Goal: Information Seeking & Learning: Learn about a topic

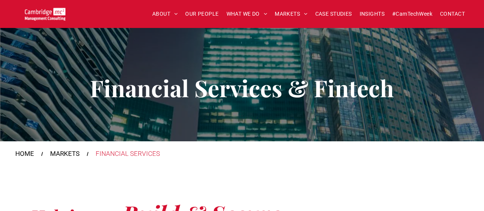
scroll to position [77, 0]
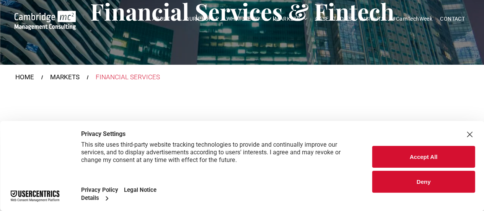
click at [433, 162] on button "Accept All" at bounding box center [423, 157] width 103 height 22
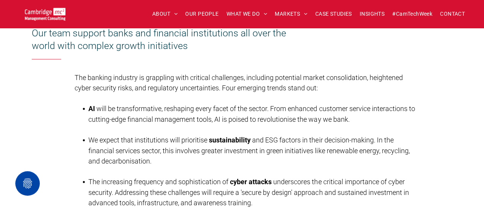
scroll to position [230, 0]
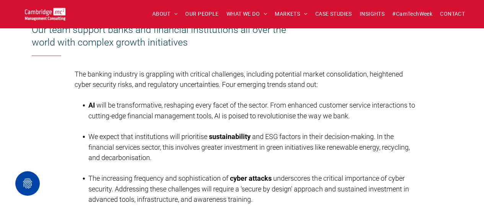
drag, startPoint x: 315, startPoint y: 113, endPoint x: 207, endPoint y: 117, distance: 107.6
click at [207, 117] on span "will be transformative, reshaping every facet of the sector. From enhanced cust…" at bounding box center [251, 110] width 326 height 19
click at [162, 79] on p "The banking industry is grappling with critical challenges, including potential…" at bounding box center [246, 79] width 342 height 21
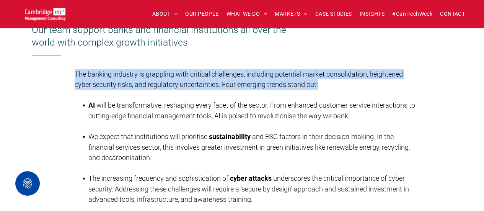
click at [162, 79] on p "The banking industry is grappling with critical challenges, including potential…" at bounding box center [246, 79] width 342 height 21
click at [118, 89] on p "The banking industry is grappling with critical challenges, including potential…" at bounding box center [246, 79] width 342 height 21
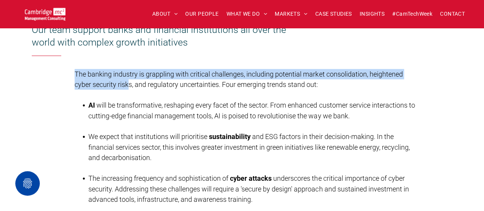
click at [305, 58] on div "Helping to Build & Secure the Future of Finance Our team support banks and fina…" at bounding box center [242, 110] width 459 height 279
click at [292, 77] on span "The banking industry is grappling with critical challenges, including potential…" at bounding box center [239, 79] width 328 height 18
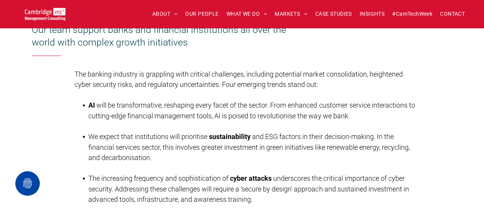
click at [292, 76] on span "The banking industry is grappling with critical challenges, including potential…" at bounding box center [239, 79] width 328 height 18
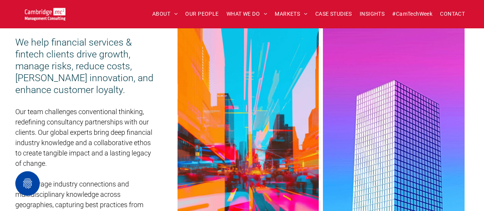
scroll to position [498, 0]
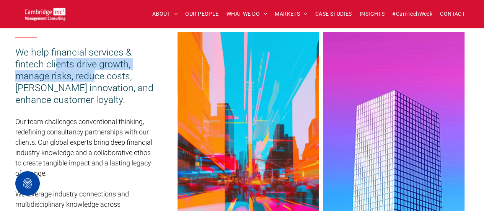
drag, startPoint x: 101, startPoint y: 60, endPoint x: 93, endPoint y: 73, distance: 16.1
click at [93, 73] on span "We help financial services & fintech clients drive growth, manage risks, reduce…" at bounding box center [84, 76] width 138 height 59
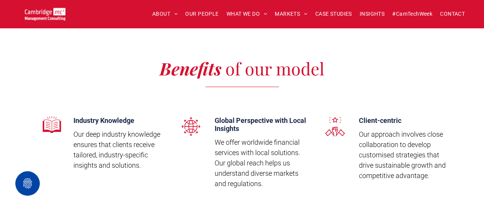
scroll to position [2143, 0]
